Goal: Information Seeking & Learning: Learn about a topic

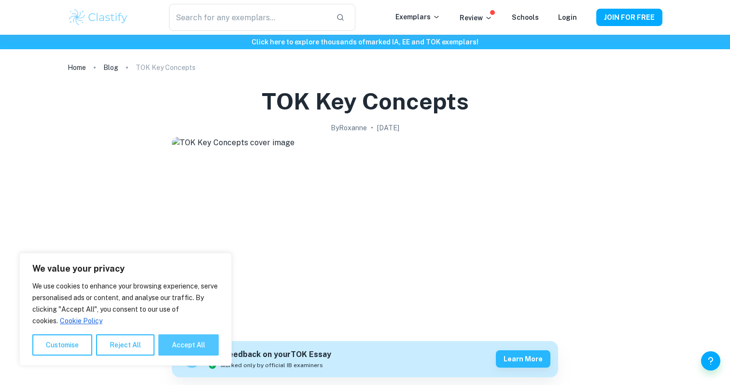
click at [186, 344] on button "Accept All" at bounding box center [188, 345] width 60 height 21
checkbox input "true"
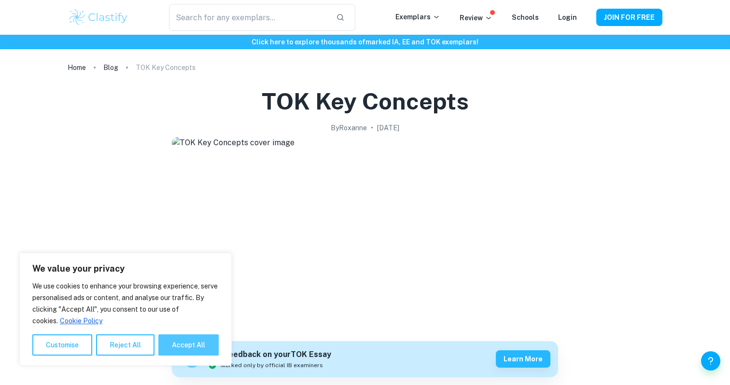
checkbox input "true"
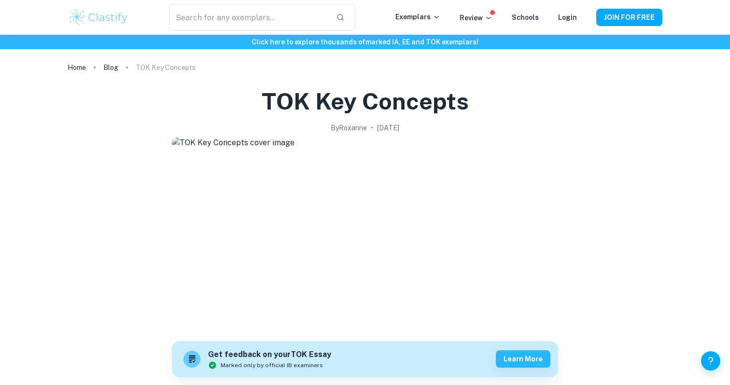
click at [560, 5] on div "​ Exemplars Review Schools Login JOIN FOR FREE" at bounding box center [365, 17] width 618 height 27
click at [563, 17] on link "Login" at bounding box center [567, 18] width 19 height 8
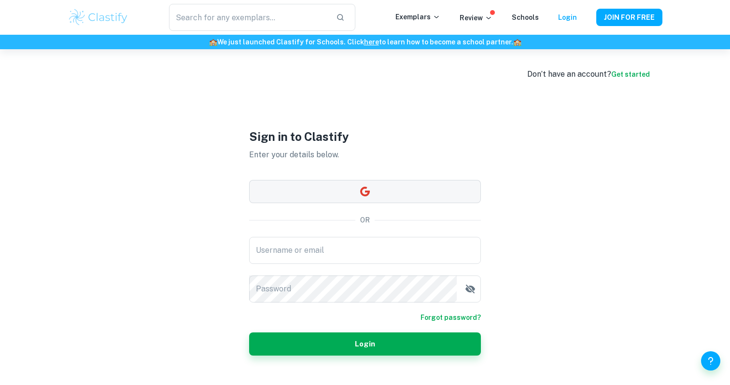
click at [377, 199] on button "button" at bounding box center [365, 191] width 232 height 23
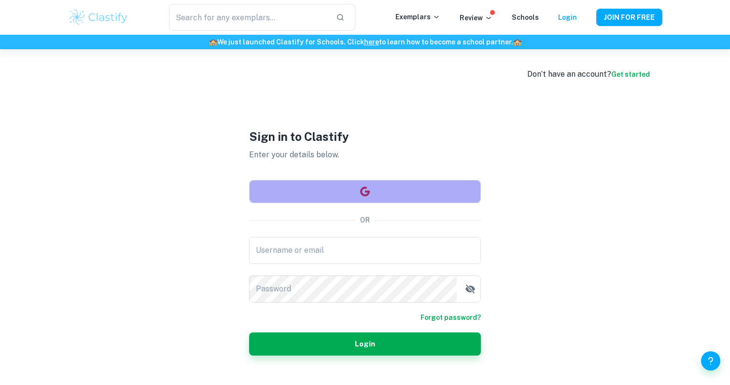
click at [374, 191] on button "button" at bounding box center [365, 191] width 232 height 23
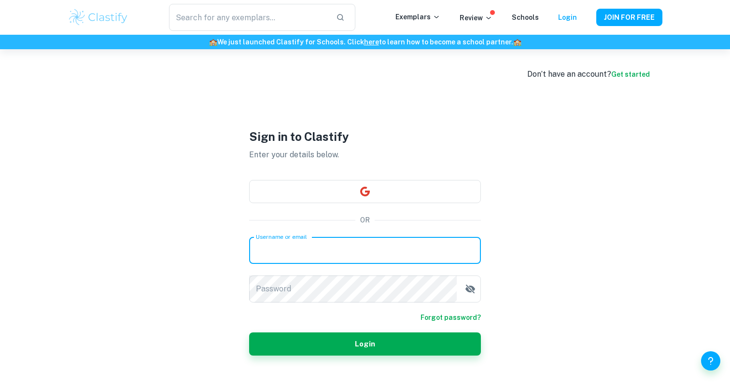
click at [342, 250] on input "Username or email" at bounding box center [365, 250] width 232 height 27
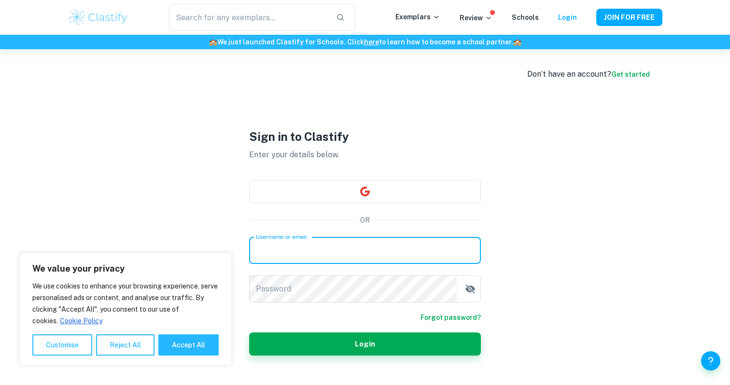
click at [341, 245] on input "Username or email" at bounding box center [365, 250] width 232 height 27
click at [345, 210] on div "Sign in to Clastify Enter your details below. OR Username or email Username or …" at bounding box center [365, 241] width 232 height 385
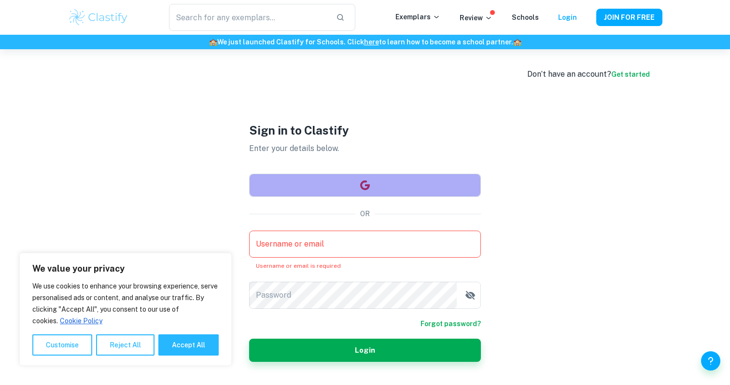
click at [336, 185] on button "button" at bounding box center [365, 185] width 232 height 23
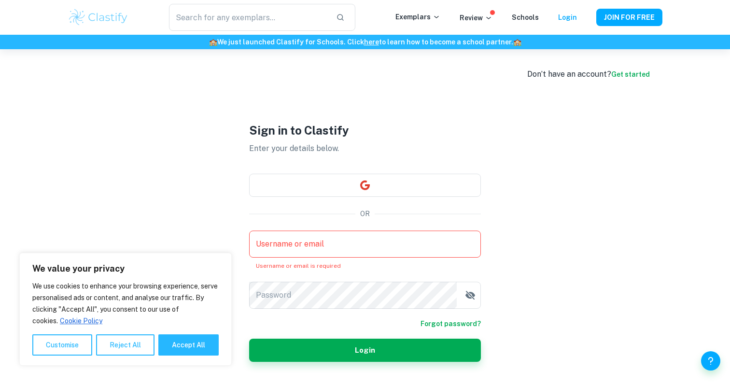
click at [335, 246] on input "Username or email" at bounding box center [365, 244] width 232 height 27
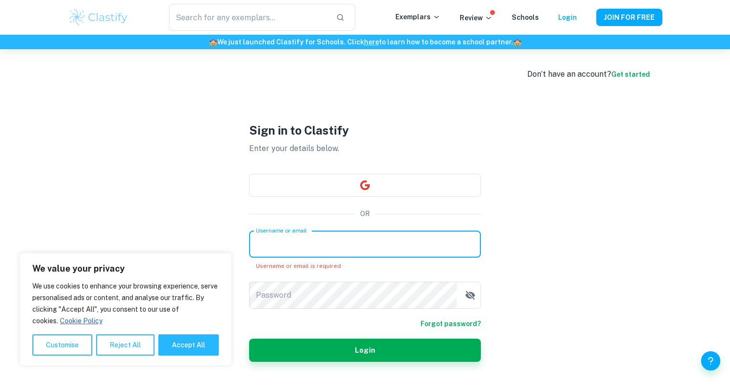
type input "mjabli@gwacasablanca.com"
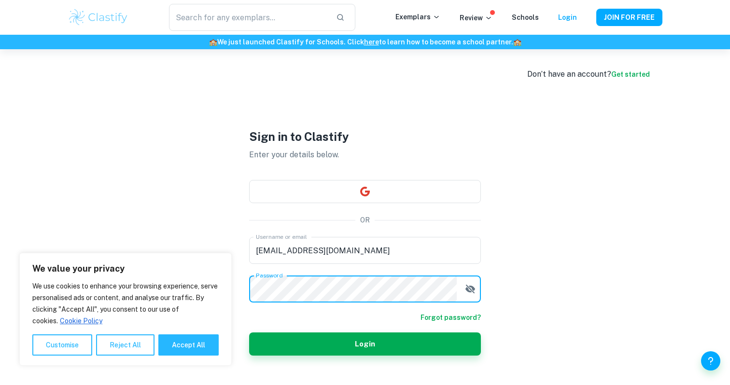
click at [249, 333] on button "Login" at bounding box center [365, 344] width 232 height 23
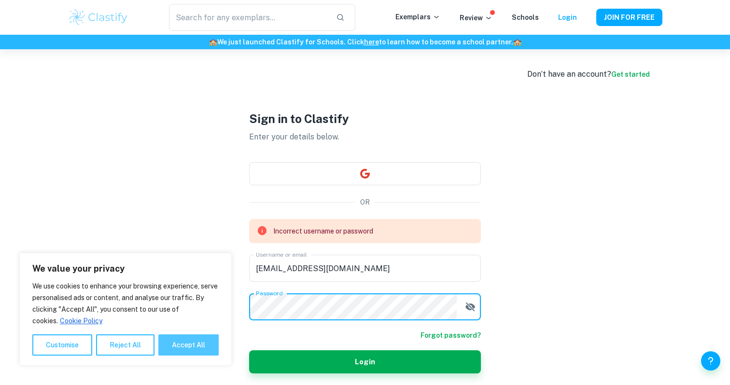
click at [196, 335] on button "Accept All" at bounding box center [188, 345] width 60 height 21
checkbox input "true"
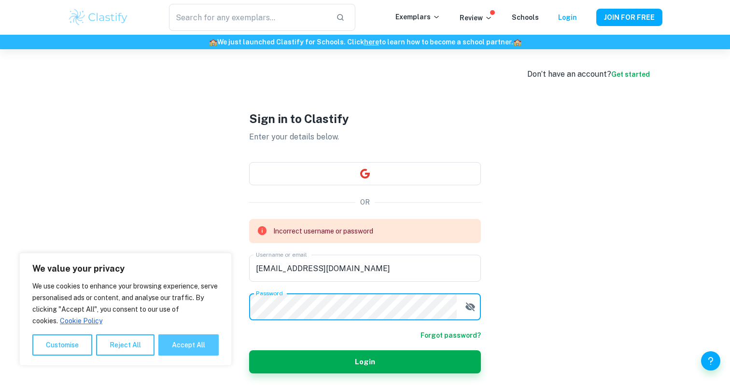
checkbox input "true"
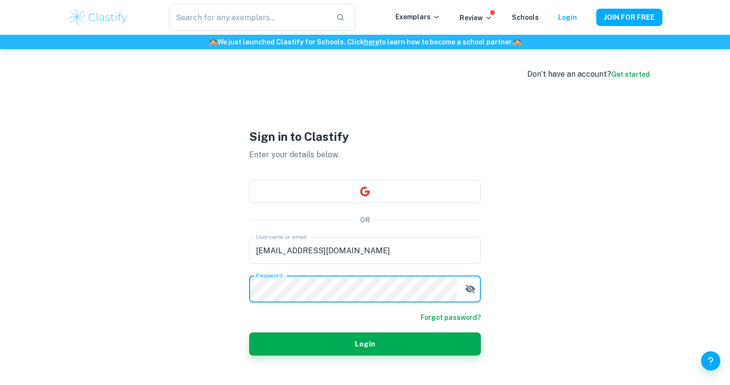
click at [462, 291] on button "button" at bounding box center [470, 289] width 19 height 19
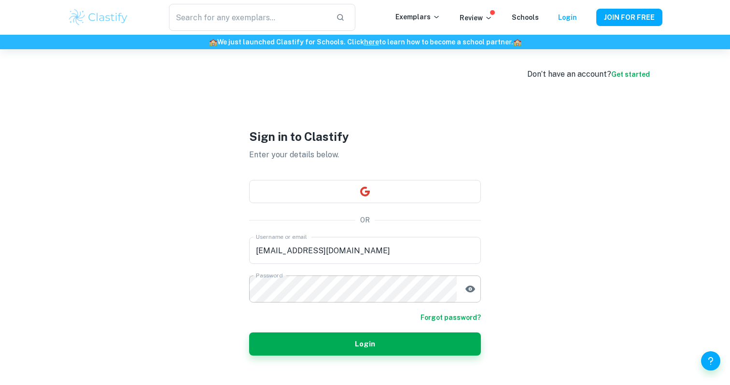
click at [465, 289] on icon "button" at bounding box center [470, 289] width 12 height 12
click at [302, 348] on button "Login" at bounding box center [365, 344] width 232 height 23
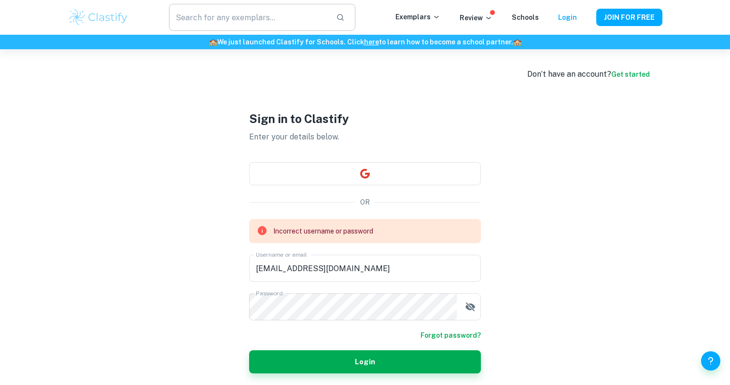
click at [219, 19] on input "text" at bounding box center [248, 17] width 159 height 27
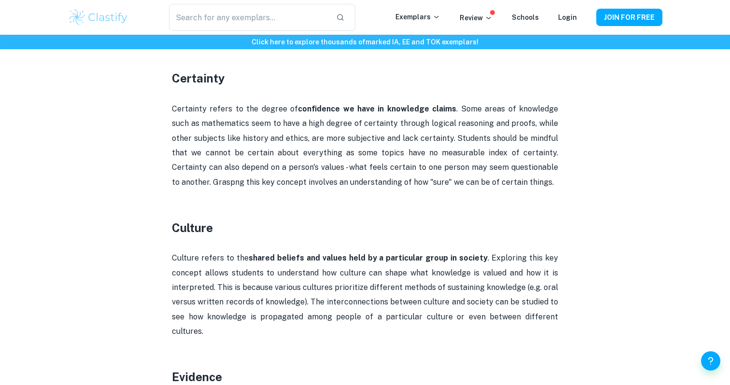
scroll to position [469, 0]
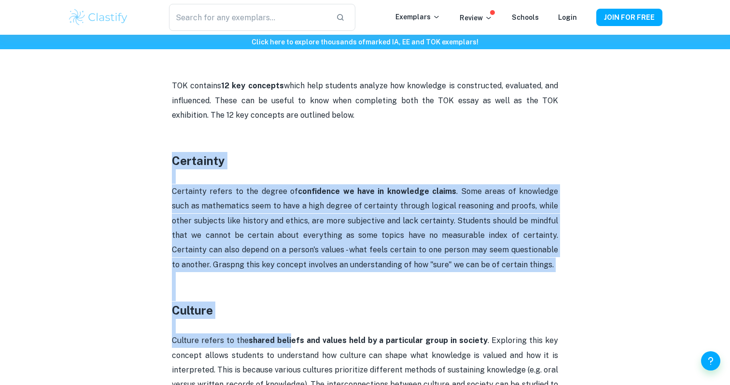
drag, startPoint x: 170, startPoint y: 157, endPoint x: 292, endPoint y: 336, distance: 216.1
click at [182, 192] on p "Certainty refers to the degree of confidence we have in knowledge claims . Some…" at bounding box center [365, 228] width 386 height 88
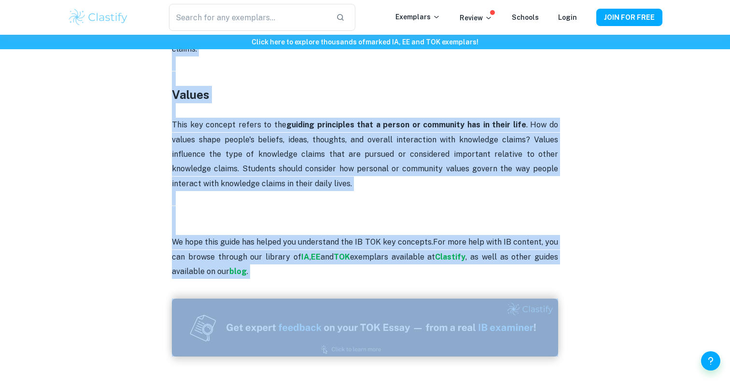
scroll to position [2231, 0]
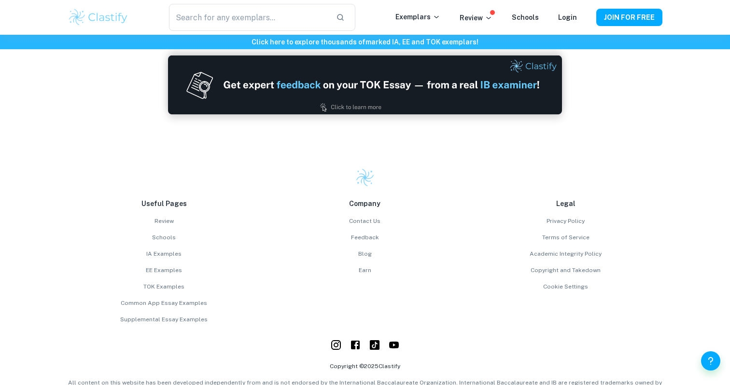
drag, startPoint x: 168, startPoint y: 156, endPoint x: 327, endPoint y: 64, distance: 183.4
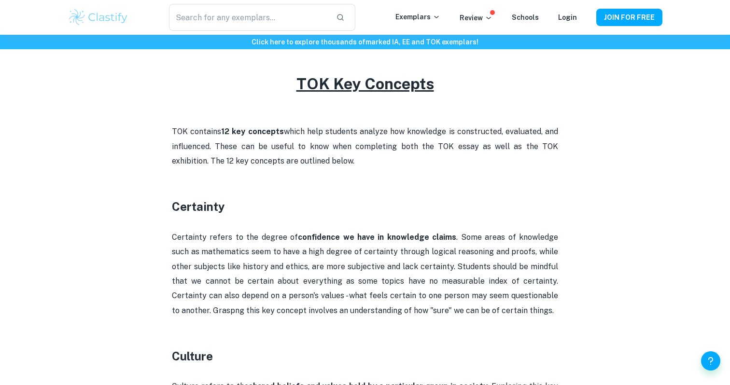
scroll to position [382, 0]
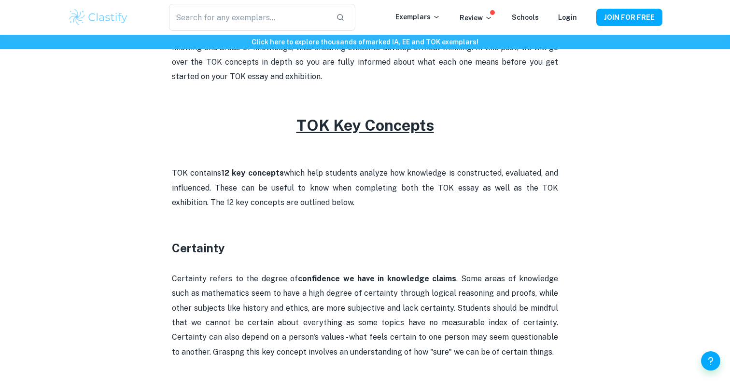
drag, startPoint x: 351, startPoint y: 239, endPoint x: 171, endPoint y: 248, distance: 180.3
copy div "Loremipsu Dolorsita consec ad eli seddoe te incididunt ut labo et doloremag ali…"
click at [204, 272] on p "Certainty refers to the degree of confidence we have in knowledge claims . Some…" at bounding box center [365, 316] width 386 height 88
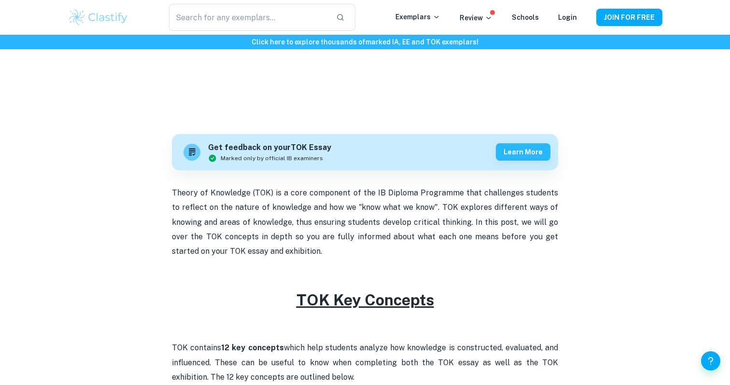
scroll to position [781, 0]
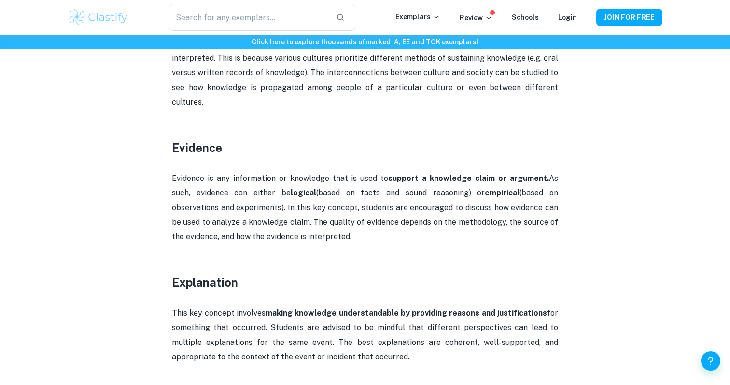
click at [437, 190] on p "Evidence is any information or knowledge that is used to support a knowledge cl…" at bounding box center [365, 207] width 386 height 73
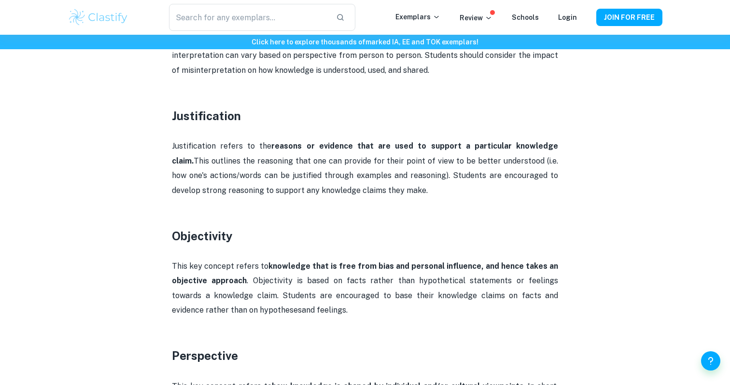
scroll to position [1358, 0]
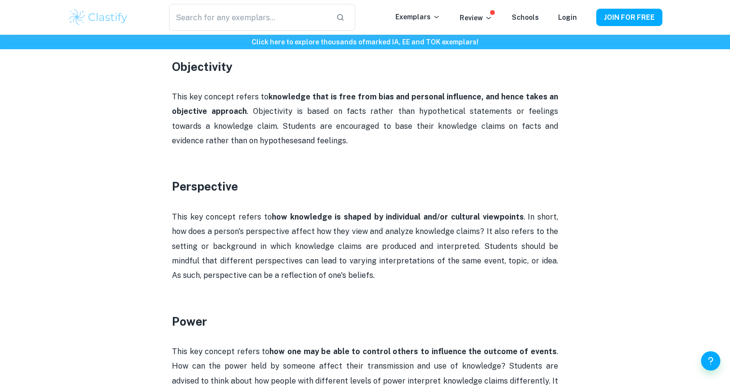
click at [551, 126] on p "This key concept refers to knowledge that is free from bias and personal influe…" at bounding box center [365, 119] width 386 height 59
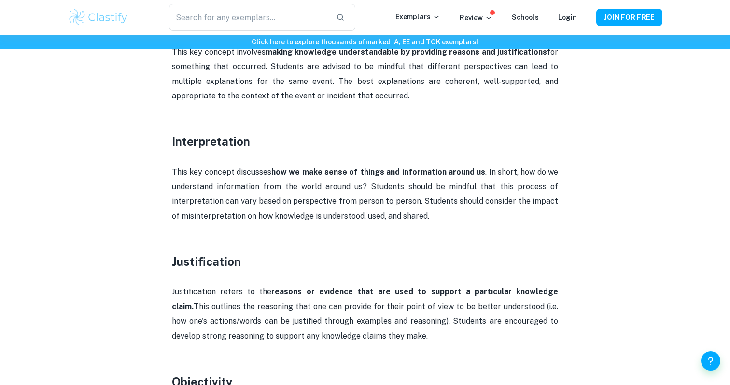
scroll to position [1055, 0]
